Goal: Task Accomplishment & Management: Complete application form

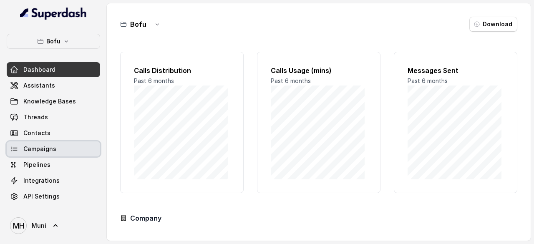
click at [57, 149] on link "Campaigns" at bounding box center [53, 148] width 93 height 15
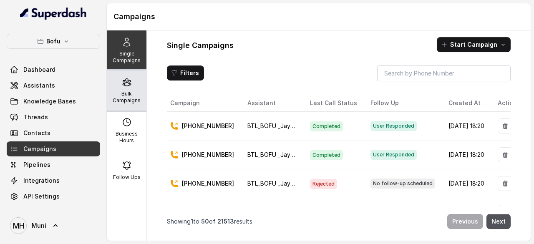
click at [131, 97] on p "Bulk Campaigns" at bounding box center [126, 97] width 33 height 13
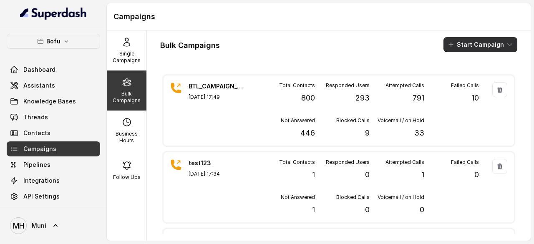
click at [480, 46] on button "Start Campaign" at bounding box center [481, 44] width 74 height 15
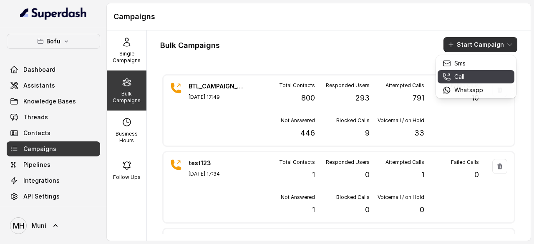
click at [462, 75] on p "Call" at bounding box center [459, 77] width 10 height 8
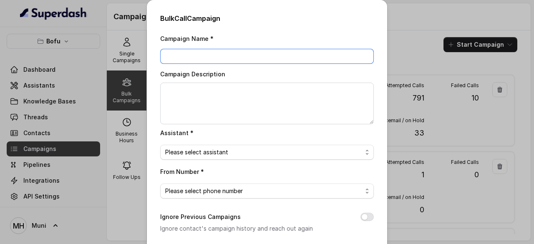
click at [184, 55] on input "Campaign Name *" at bounding box center [267, 56] width 214 height 15
paste input "BTL_CAMPAIGN_BLR_JAYNAGAR_DDMMYY_batchnumber"
click at [272, 55] on input "BTL_CAMPAIGN_BLR_JAYNAGAR_DDMMYY_01" at bounding box center [267, 56] width 214 height 15
click at [254, 55] on input "BTL_CAMPAIGN_BLR_JAYNAGAR_040925_01" at bounding box center [267, 56] width 214 height 15
type input "BTL_CAMPAIGN_GGN_GGN_040925_01"
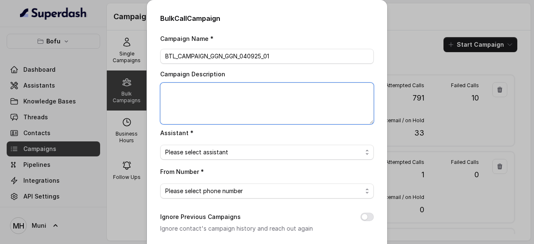
click at [224, 97] on textarea "Campaign Description" at bounding box center [267, 104] width 214 height 42
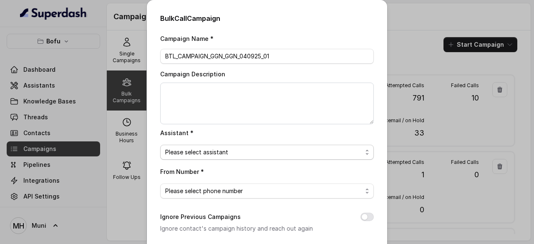
click at [283, 151] on span "Please select assistant" at bounding box center [263, 152] width 197 height 10
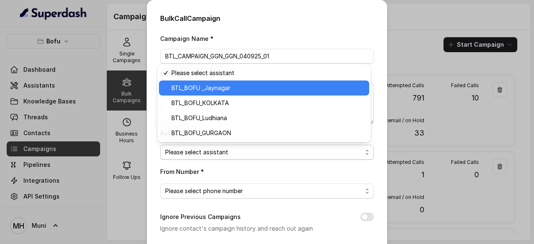
click at [229, 89] on span "BTL_BOFU _Jaynagar" at bounding box center [267, 88] width 193 height 10
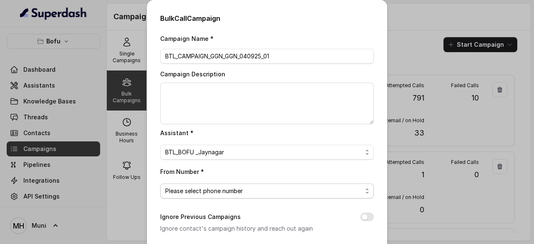
click at [240, 192] on span "Please select phone number" at bounding box center [263, 191] width 197 height 10
click at [308, 140] on div "Campaign Name * BTL_CAMPAIGN_GGN_GGN_040925_01 Campaign Description Assistant *…" at bounding box center [267, 208] width 214 height 351
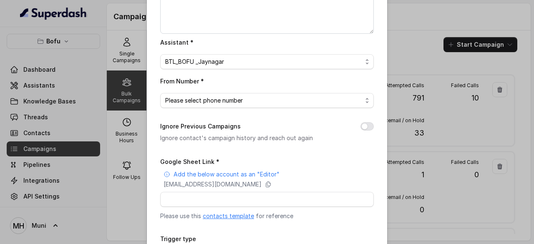
scroll to position [95, 0]
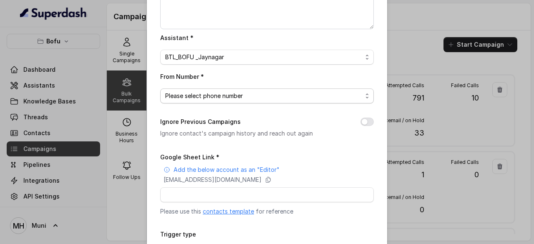
click at [310, 89] on span "Please select phone number" at bounding box center [267, 95] width 214 height 15
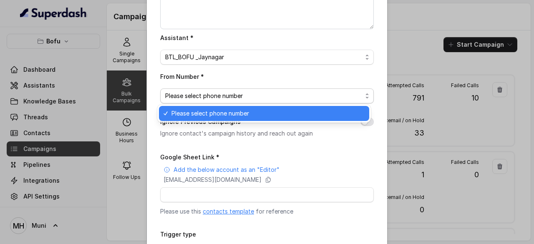
click at [245, 115] on span "Please select phone number" at bounding box center [267, 113] width 193 height 10
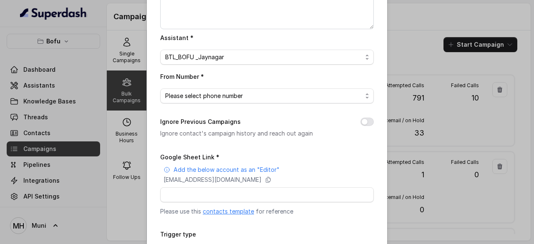
click at [255, 103] on div "Campaign Name * BTL_CAMPAIGN_GGN_GGN_040925_01 Campaign Description Assistant *…" at bounding box center [267, 113] width 214 height 351
click at [286, 87] on div "From Number * Please select phone number" at bounding box center [267, 87] width 214 height 32
click at [263, 93] on span "Please select phone number" at bounding box center [263, 96] width 197 height 10
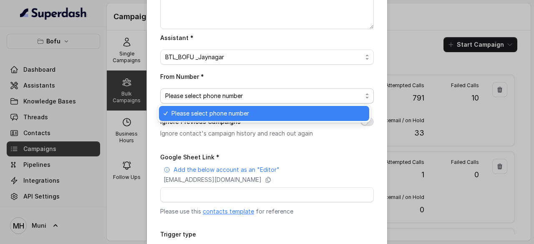
click at [263, 93] on span "Please select phone number" at bounding box center [263, 96] width 197 height 10
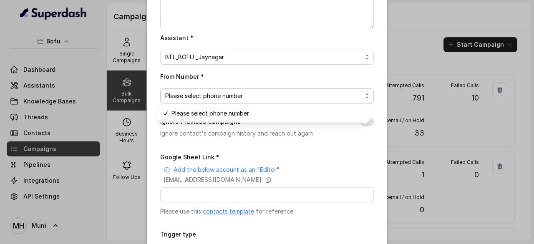
click at [263, 93] on span "Please select phone number" at bounding box center [263, 96] width 197 height 10
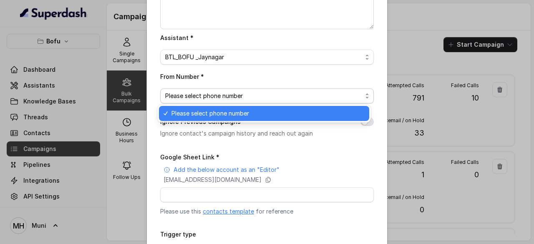
click at [263, 93] on span "Please select phone number" at bounding box center [263, 96] width 197 height 10
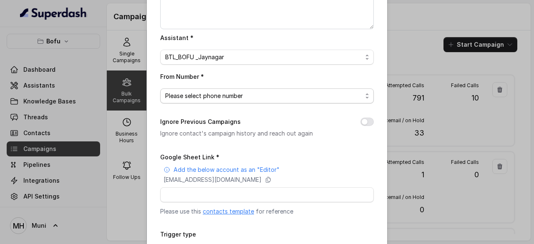
click at [263, 93] on span "Please select phone number" at bounding box center [263, 96] width 197 height 10
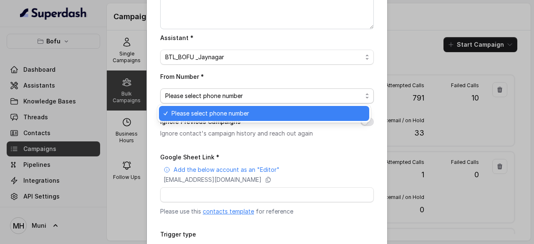
click at [250, 116] on span "Please select phone number" at bounding box center [267, 113] width 193 height 10
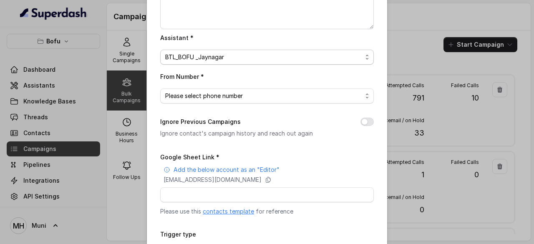
click at [247, 52] on span "BTL_BOFU _Jaynagar" at bounding box center [263, 57] width 197 height 10
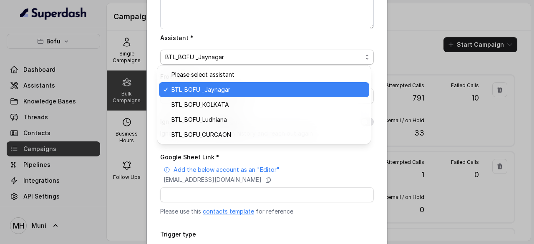
click at [231, 89] on span "BTL_BOFU _Jaynagar" at bounding box center [267, 90] width 193 height 10
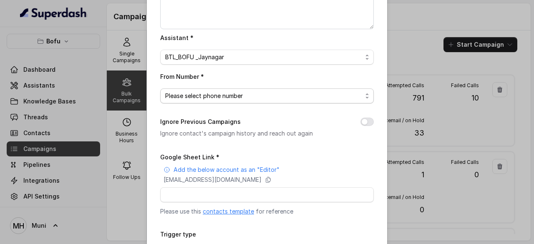
click at [262, 96] on span "Please select phone number" at bounding box center [263, 96] width 197 height 10
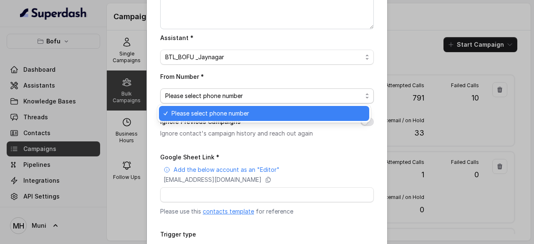
click at [285, 113] on span "Please select phone number" at bounding box center [267, 113] width 193 height 10
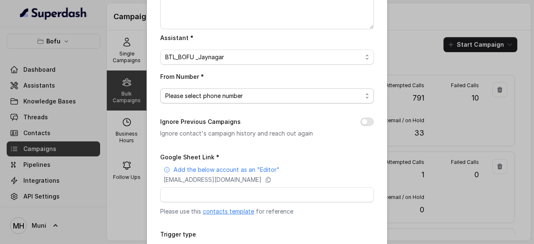
click at [245, 94] on span "Please select phone number" at bounding box center [263, 96] width 197 height 10
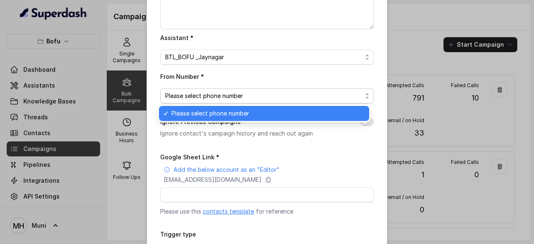
click at [292, 75] on div "From Number * Please select phone number" at bounding box center [267, 87] width 214 height 32
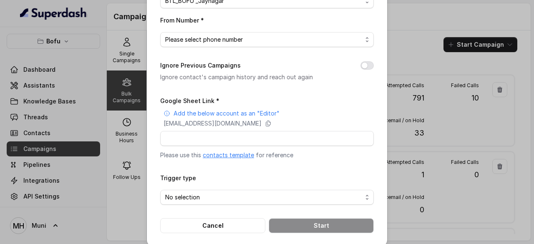
scroll to position [159, 0]
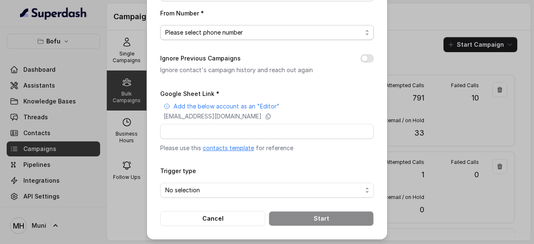
click at [278, 32] on span "Please select phone number" at bounding box center [263, 33] width 197 height 10
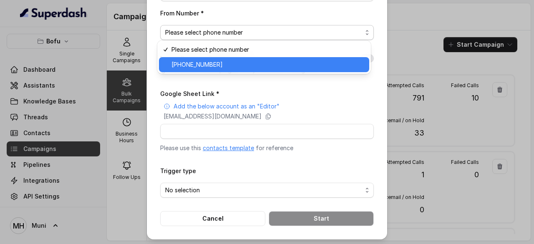
click at [228, 66] on span "+918035739601" at bounding box center [267, 65] width 193 height 10
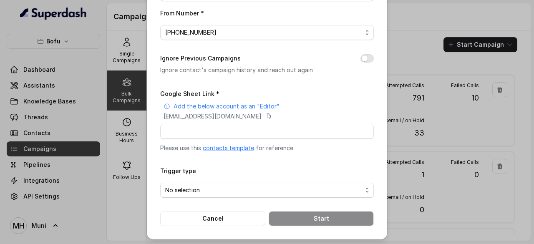
click at [209, 138] on div "Google Sheet Link * Add the below account as an "Editor" superdash@superdash-38…" at bounding box center [267, 120] width 214 height 64
click at [222, 135] on input "Google Sheet Link *" at bounding box center [267, 131] width 214 height 15
click at [265, 131] on input "Google Sheet Link *" at bounding box center [267, 131] width 214 height 15
click at [285, 99] on div "Google Sheet Link * Add the below account as an "Editor" superdash@superdash-38…" at bounding box center [267, 120] width 214 height 64
click at [193, 128] on input "Google Sheet Link *" at bounding box center [267, 131] width 214 height 15
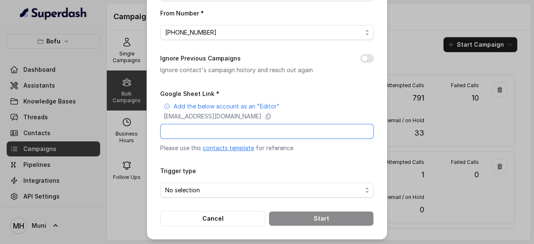
paste input "https://docs.google.com/spreadsheets/d/1OSUF-ih3PwMtQ2UBpczgcs9XBZ9KwsfmhHjJsv1…"
type input "https://docs.google.com/spreadsheets/d/1OSUF-ih3PwMtQ2UBpczgcs9XBZ9KwsfmhHjJsv1…"
click at [221, 192] on span "No selection" at bounding box center [263, 190] width 197 height 10
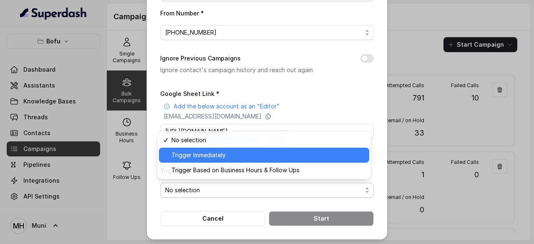
click at [219, 157] on span "Trigger Immediately" at bounding box center [267, 155] width 193 height 10
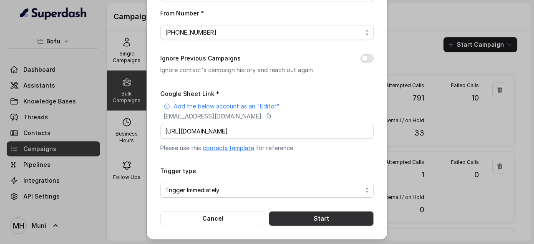
click at [317, 213] on button "Start" at bounding box center [321, 218] width 105 height 15
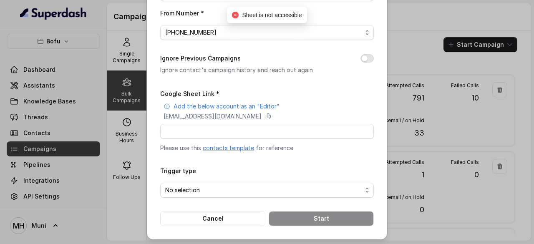
click at [296, 162] on form "Google Sheet Link * Add the below account as an "Editor" superdash@superdash-38…" at bounding box center [267, 157] width 214 height 138
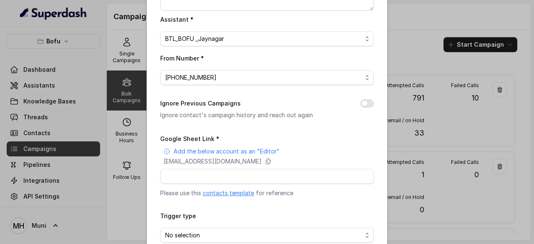
scroll to position [118, 0]
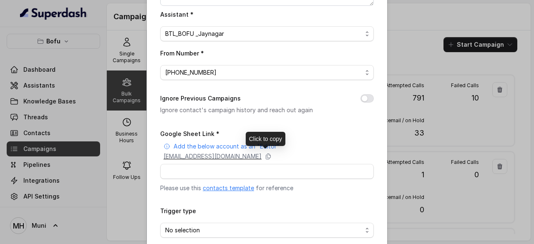
click at [222, 158] on p "superdash@superdash-382709.iam.gserviceaccount.com" at bounding box center [213, 156] width 98 height 8
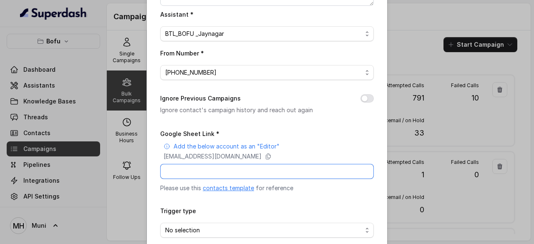
click at [198, 174] on input "Google Sheet Link *" at bounding box center [267, 171] width 214 height 15
paste input "https://docs.google.com/spreadsheets/d/1OSUF-ih3PwMtQ2UBpczgcs9XBZ9KwsfmhHjJsv1…"
type input "https://docs.google.com/spreadsheets/d/1OSUF-ih3PwMtQ2UBpczgcs9XBZ9KwsfmhHjJsv1…"
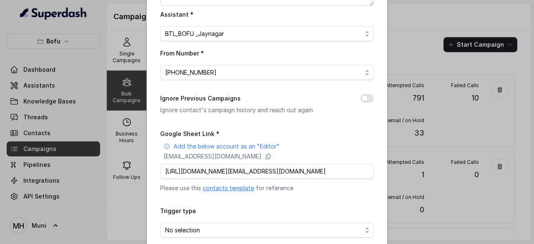
scroll to position [159, 0]
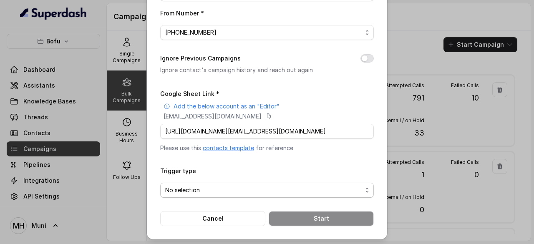
click at [264, 192] on span "No selection" at bounding box center [263, 190] width 197 height 10
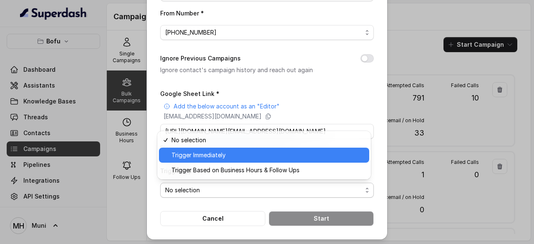
click at [215, 159] on span "Trigger Immediately" at bounding box center [267, 155] width 193 height 10
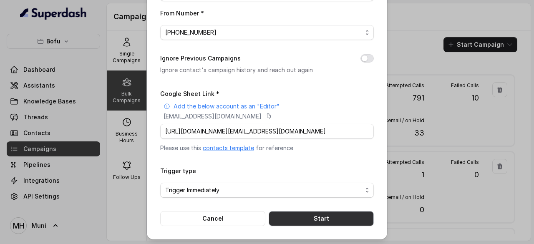
click at [320, 215] on button "Start" at bounding box center [321, 218] width 105 height 15
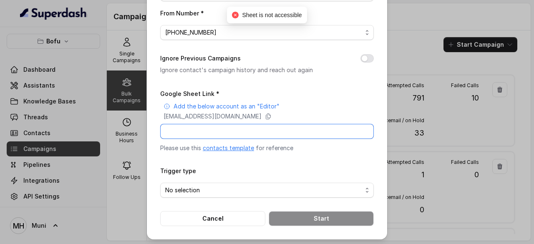
click at [240, 132] on input "Google Sheet Link *" at bounding box center [267, 131] width 214 height 15
click at [205, 129] on input "Google Sheet Link *" at bounding box center [267, 131] width 214 height 15
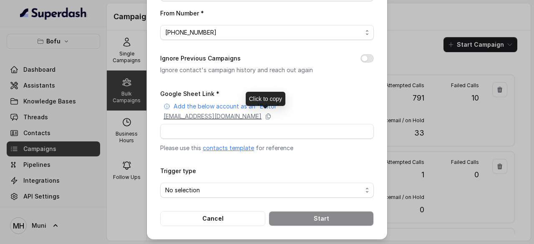
click at [262, 116] on p "superdash@superdash-382709.iam.gserviceaccount.com" at bounding box center [213, 116] width 98 height 8
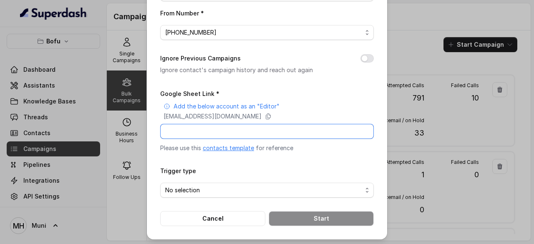
click at [197, 134] on input "Google Sheet Link *" at bounding box center [267, 131] width 214 height 15
paste input "https://docs.google.com/spreadsheets/d/1OSUF-ih3PwMtQ2UBpczgcs9XBZ9KwsfmhHjJsv1…"
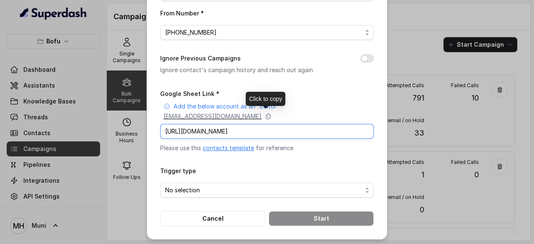
type input "https://docs.google.com/spreadsheets/d/1OSUF-ih3PwMtQ2UBpczgcs9XBZ9KwsfmhHjJsv1…"
click at [262, 117] on p "superdash@superdash-382709.iam.gserviceaccount.com" at bounding box center [213, 116] width 98 height 8
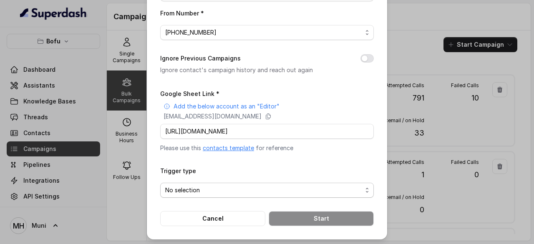
click at [240, 193] on span "No selection" at bounding box center [263, 190] width 197 height 10
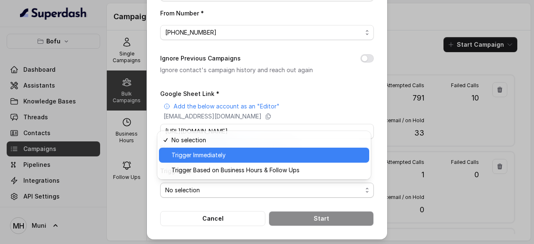
click at [237, 158] on span "Trigger Immediately" at bounding box center [267, 155] width 193 height 10
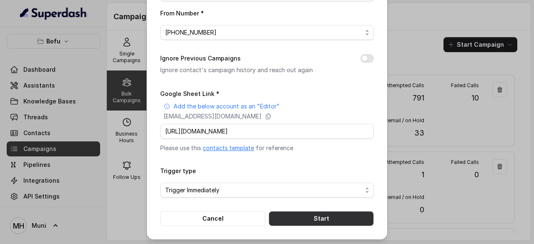
click at [315, 216] on button "Start" at bounding box center [321, 218] width 105 height 15
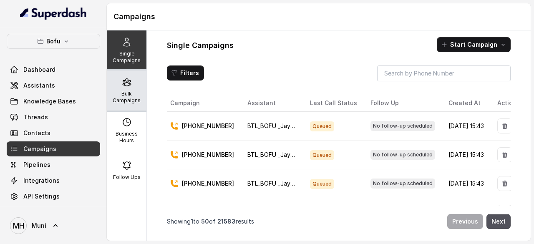
click at [127, 93] on p "Bulk Campaigns" at bounding box center [126, 97] width 33 height 13
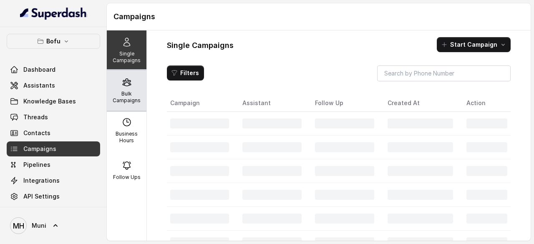
click at [132, 95] on p "Bulk Campaigns" at bounding box center [126, 97] width 33 height 13
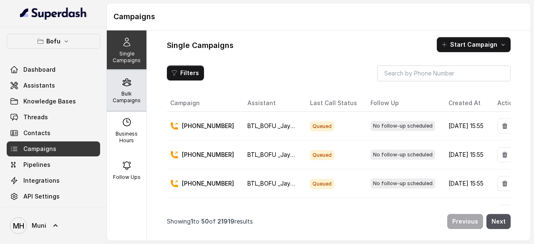
click at [129, 87] on div "Bulk Campaigns" at bounding box center [127, 91] width 40 height 40
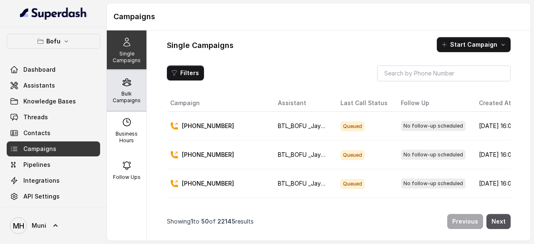
click at [124, 92] on p "Bulk Campaigns" at bounding box center [126, 97] width 33 height 13
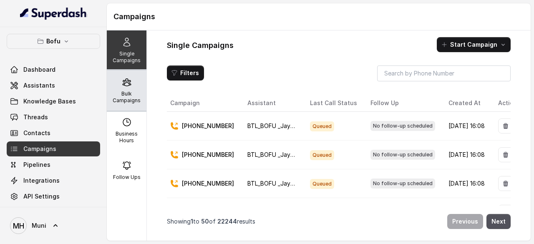
click at [128, 93] on p "Bulk Campaigns" at bounding box center [126, 97] width 33 height 13
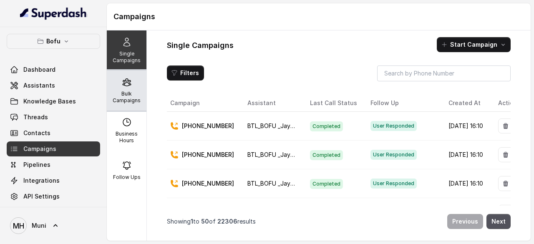
click at [118, 84] on div "Bulk Campaigns" at bounding box center [127, 91] width 40 height 40
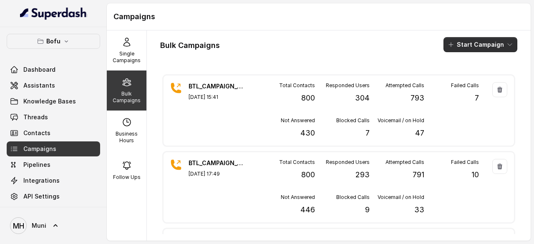
click at [477, 47] on button "Start Campaign" at bounding box center [481, 44] width 74 height 15
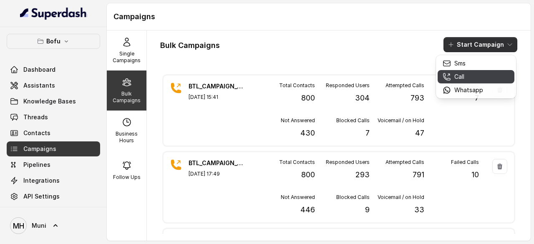
click at [457, 77] on p "Call" at bounding box center [459, 77] width 10 height 8
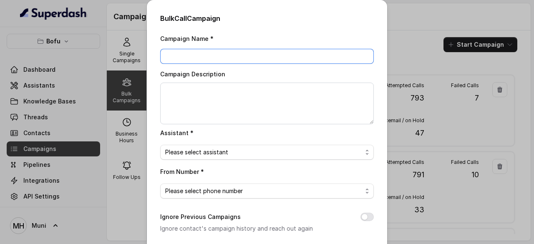
click at [215, 55] on input "Campaign Name *" at bounding box center [267, 56] width 214 height 15
paste input "BTL_CAMPAIGN_BLR_JAYNAGAR_DDMMYY_batchnumber"
type input "BTL_CAMPAIGN_GGN_GGN_040925_02"
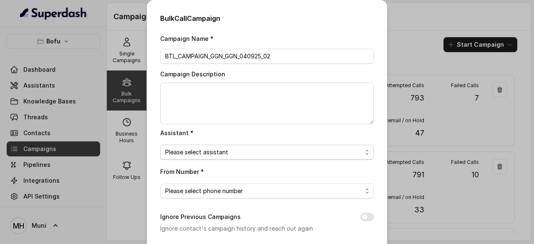
click at [204, 149] on span "Please select assistant" at bounding box center [263, 152] width 197 height 10
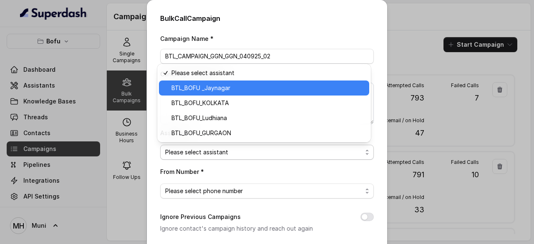
click at [224, 87] on span "BTL_BOFU _Jaynagar" at bounding box center [267, 88] width 193 height 10
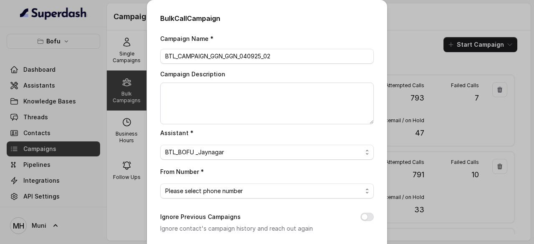
click at [304, 173] on div "From Number * Please select phone number" at bounding box center [267, 182] width 214 height 32
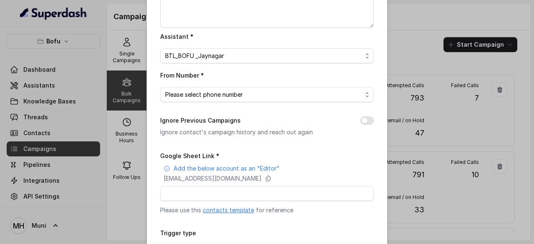
scroll to position [98, 0]
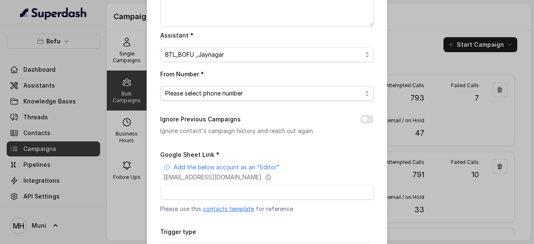
click at [253, 91] on span "Please select phone number" at bounding box center [263, 93] width 197 height 10
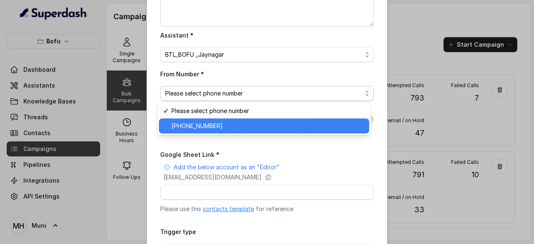
click at [206, 124] on span "+918035739601" at bounding box center [267, 126] width 193 height 10
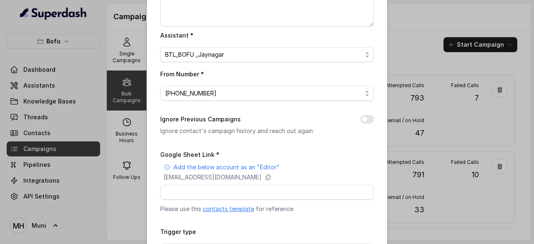
click at [335, 144] on div "Campaign Name * BTL_CAMPAIGN_GGN_GGN_040925_02 Campaign Description Assistant *…" at bounding box center [267, 111] width 214 height 351
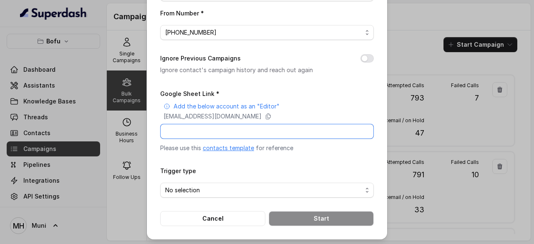
click at [225, 128] on input "Google Sheet Link *" at bounding box center [267, 131] width 214 height 15
paste input "https://docs.google.com/spreadsheets/d/1XAfnqxzOAl2a6Tl0MJ7DcaHENWq1LOrnbc5dvyP…"
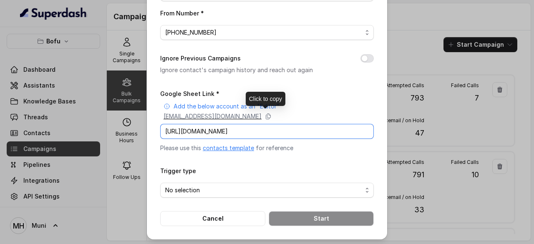
type input "https://docs.google.com/spreadsheets/d/1XAfnqxzOAl2a6Tl0MJ7DcaHENWq1LOrnbc5dvyP…"
click at [262, 112] on p "superdash@superdash-382709.iam.gserviceaccount.com" at bounding box center [213, 116] width 98 height 8
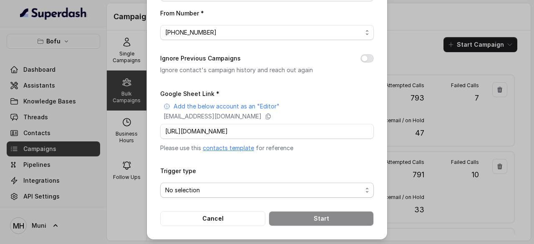
click at [251, 191] on span "No selection" at bounding box center [263, 190] width 197 height 10
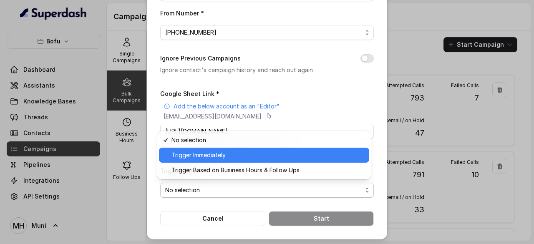
click at [217, 151] on span "Trigger Immediately" at bounding box center [267, 155] width 193 height 10
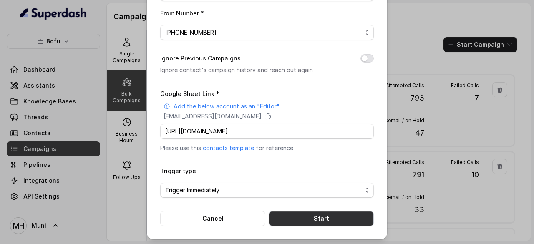
click at [319, 216] on button "Start" at bounding box center [321, 218] width 105 height 15
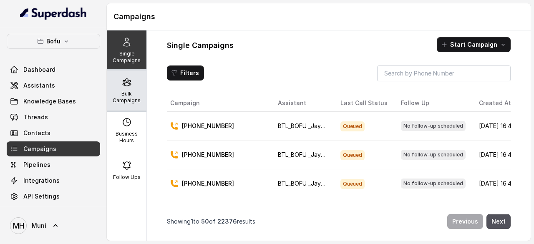
click at [124, 92] on p "Bulk Campaigns" at bounding box center [126, 97] width 33 height 13
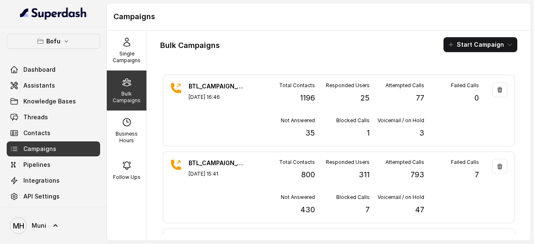
click at [330, 45] on div "Bulk Campaigns Start Campaign" at bounding box center [338, 44] width 357 height 15
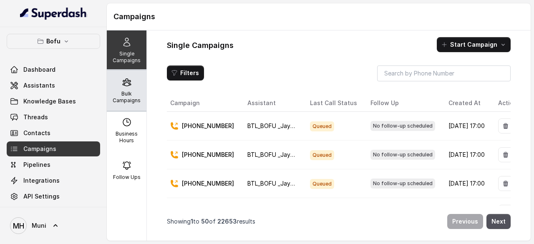
click at [132, 96] on p "Bulk Campaigns" at bounding box center [126, 97] width 33 height 13
